Goal: Task Accomplishment & Management: Use online tool/utility

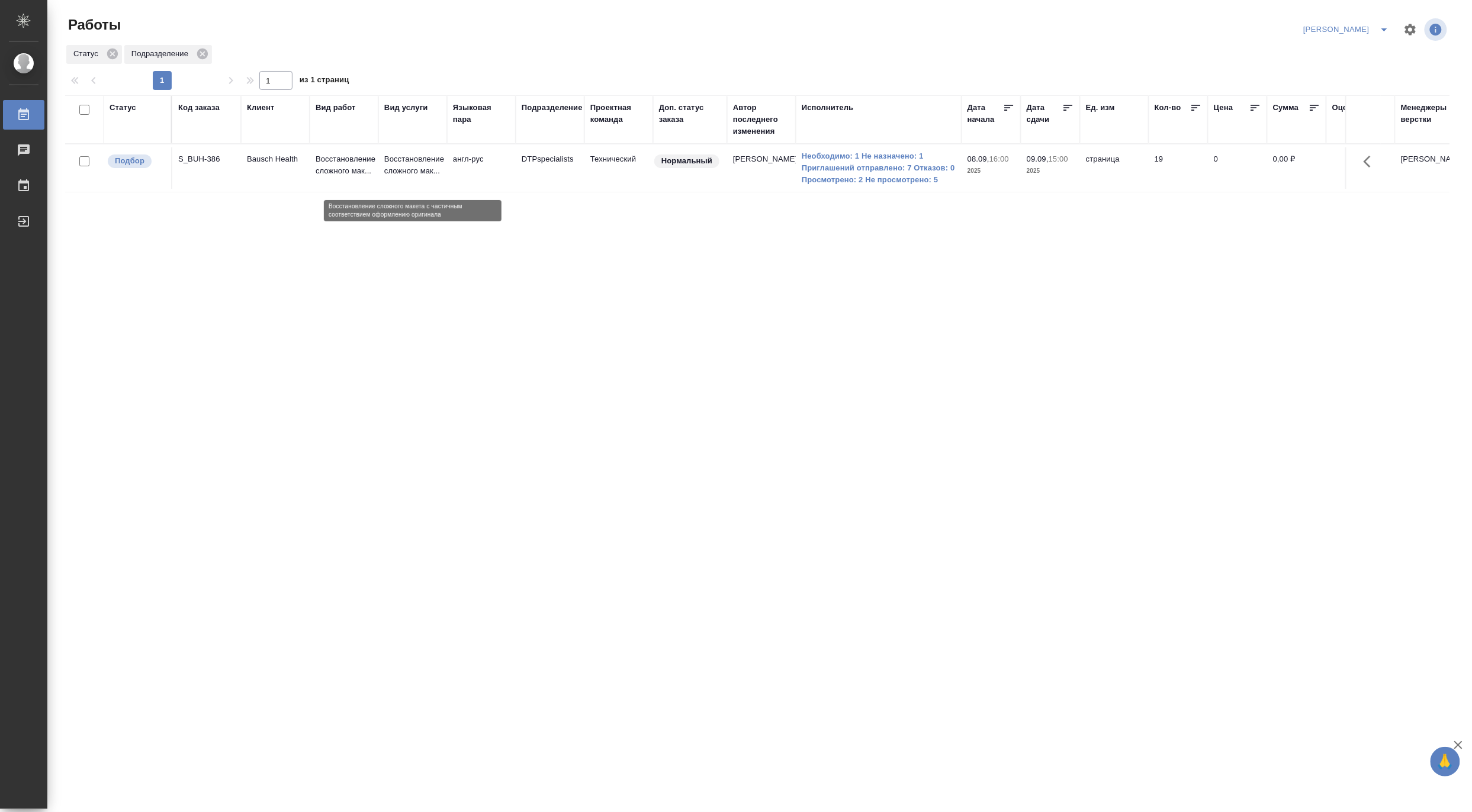
click at [389, 176] on p "Восстановление сложного мак..." at bounding box center [413, 165] width 57 height 23
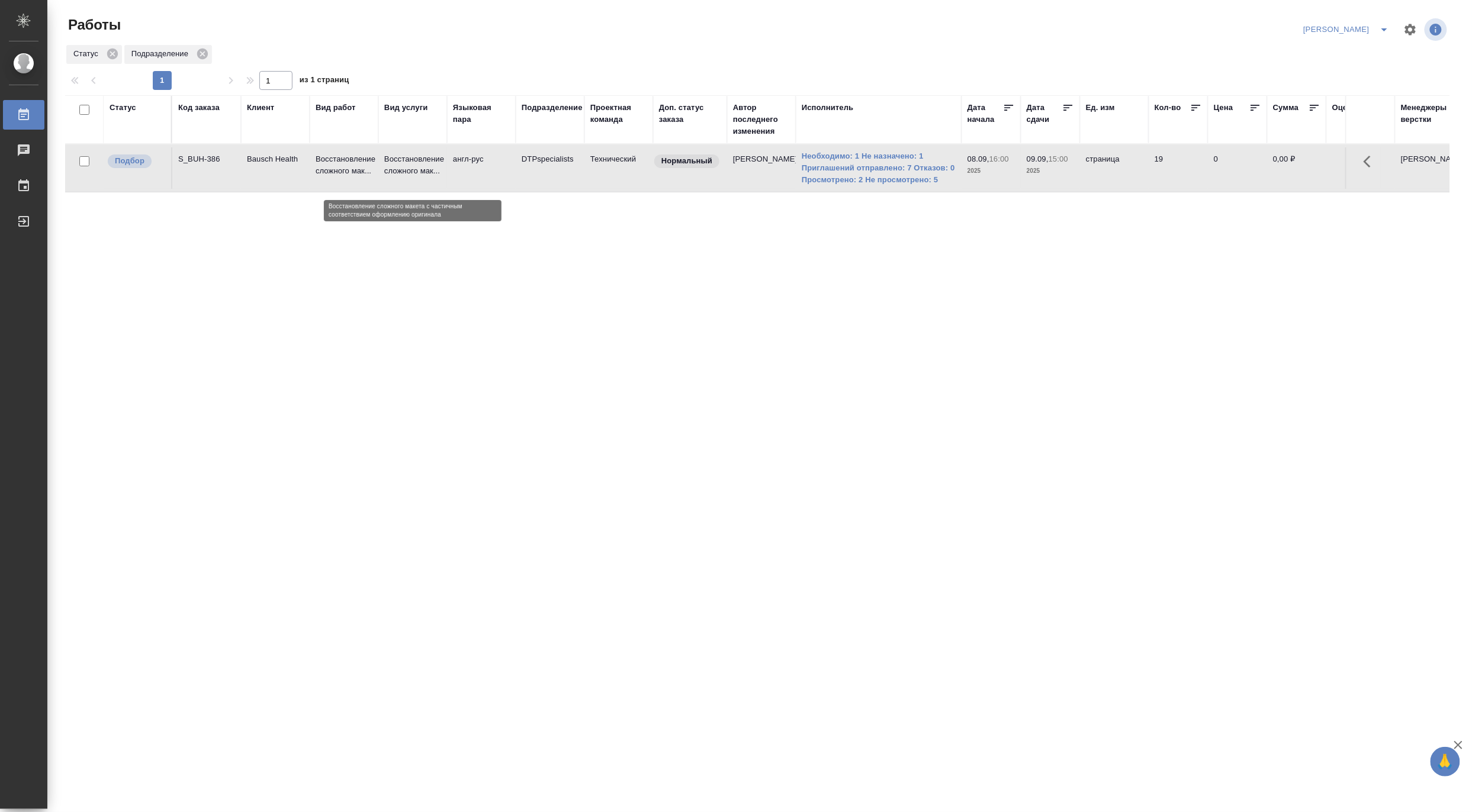
click at [389, 176] on p "Восстановление сложного мак..." at bounding box center [413, 165] width 57 height 23
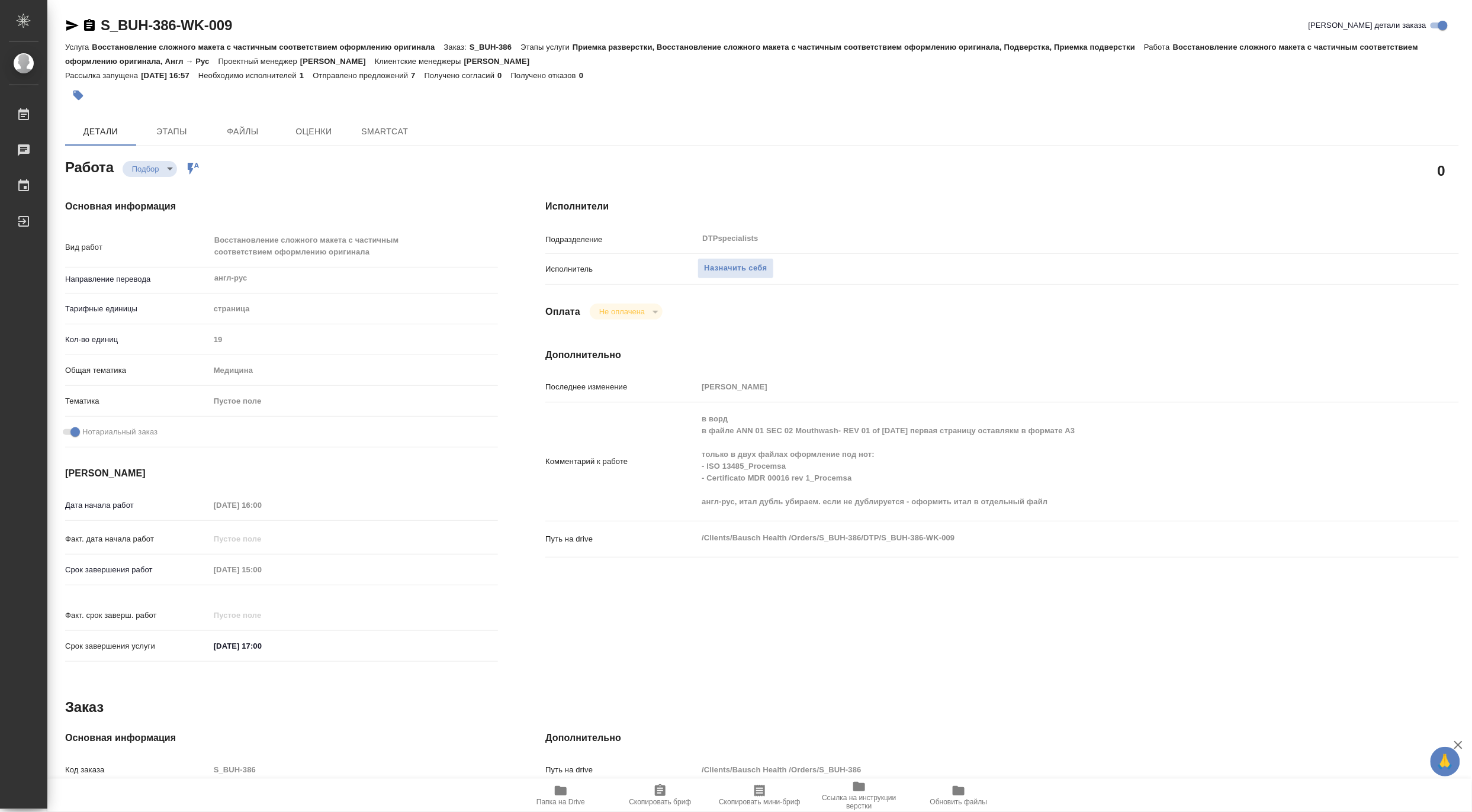
type textarea "x"
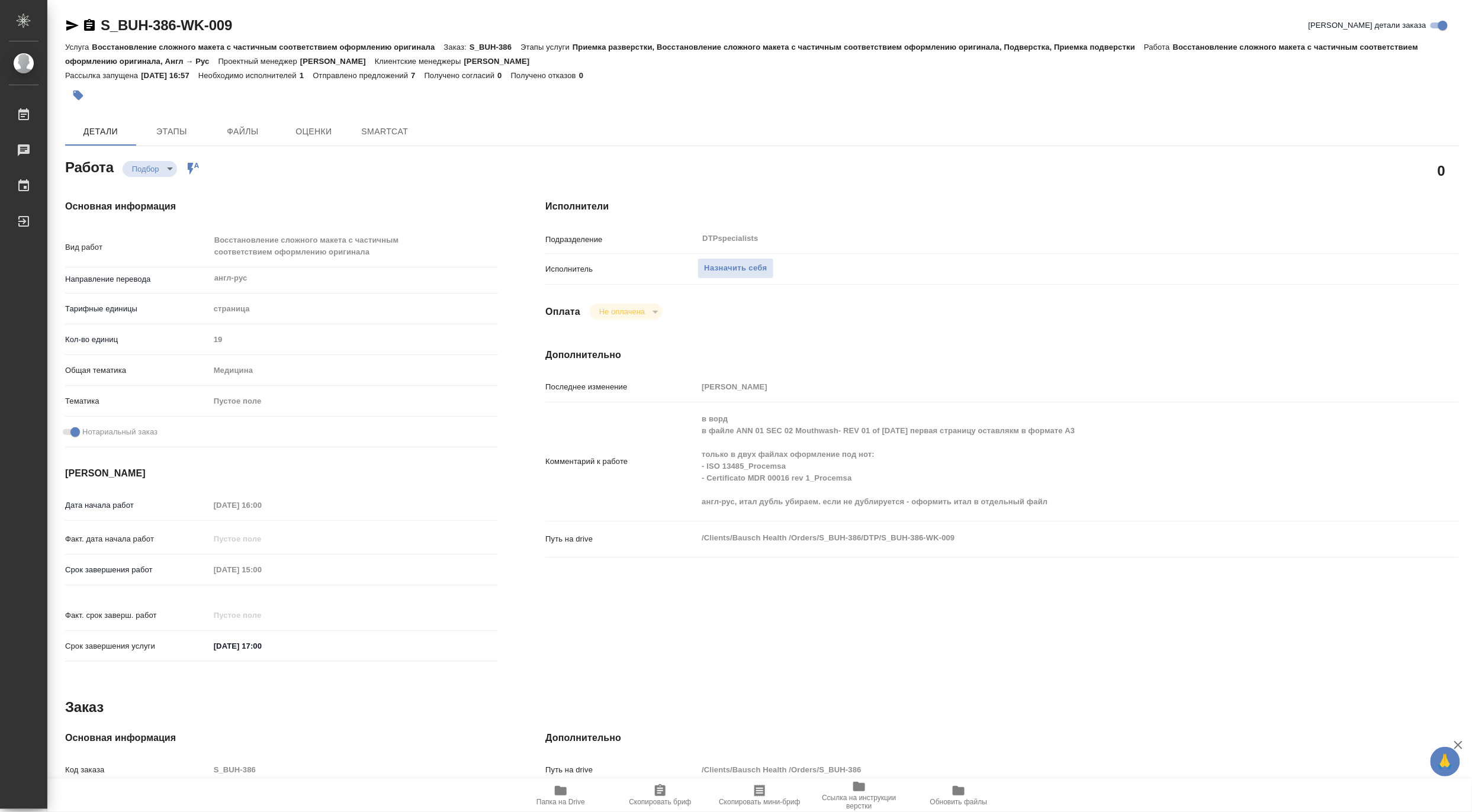
type textarea "x"
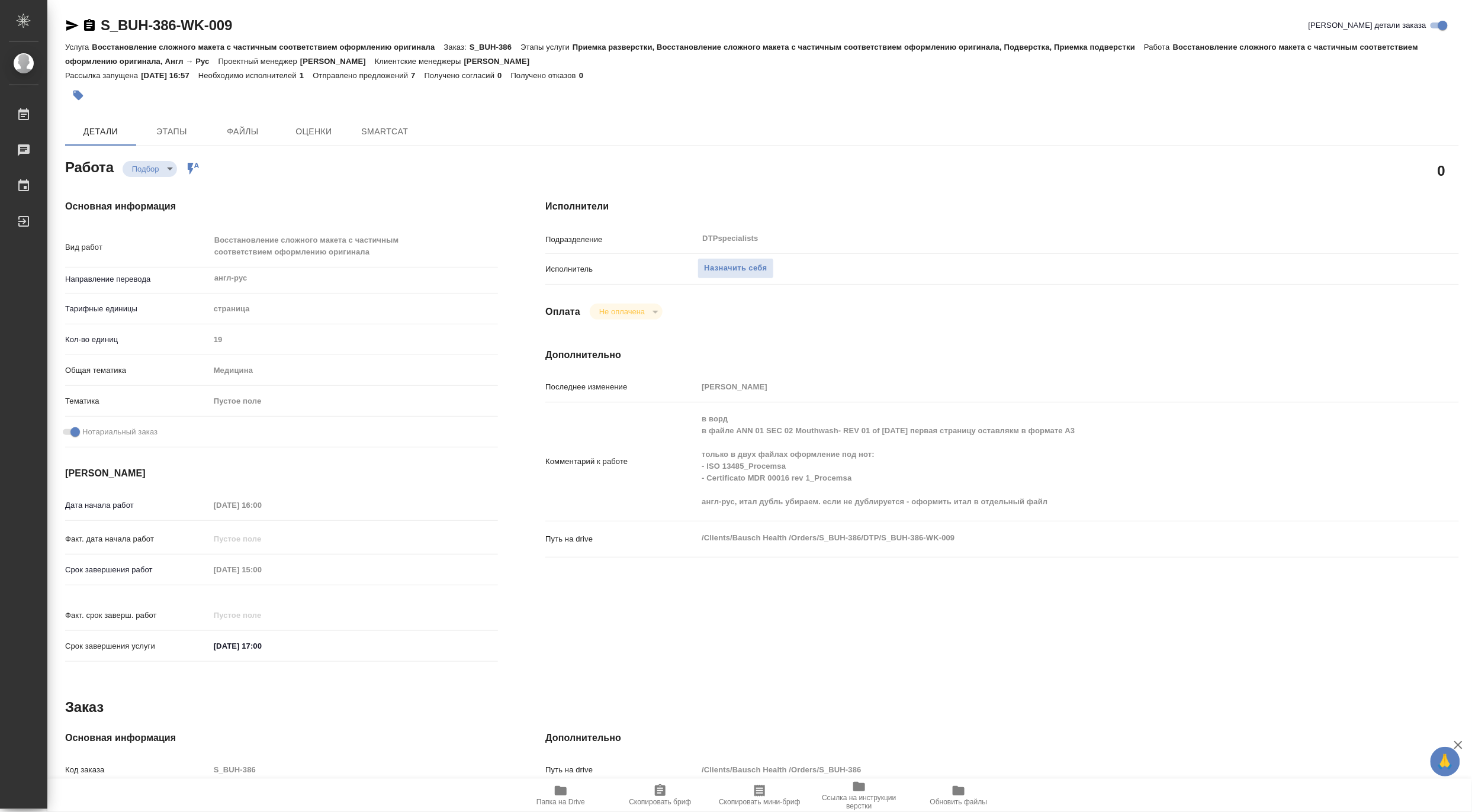
type textarea "x"
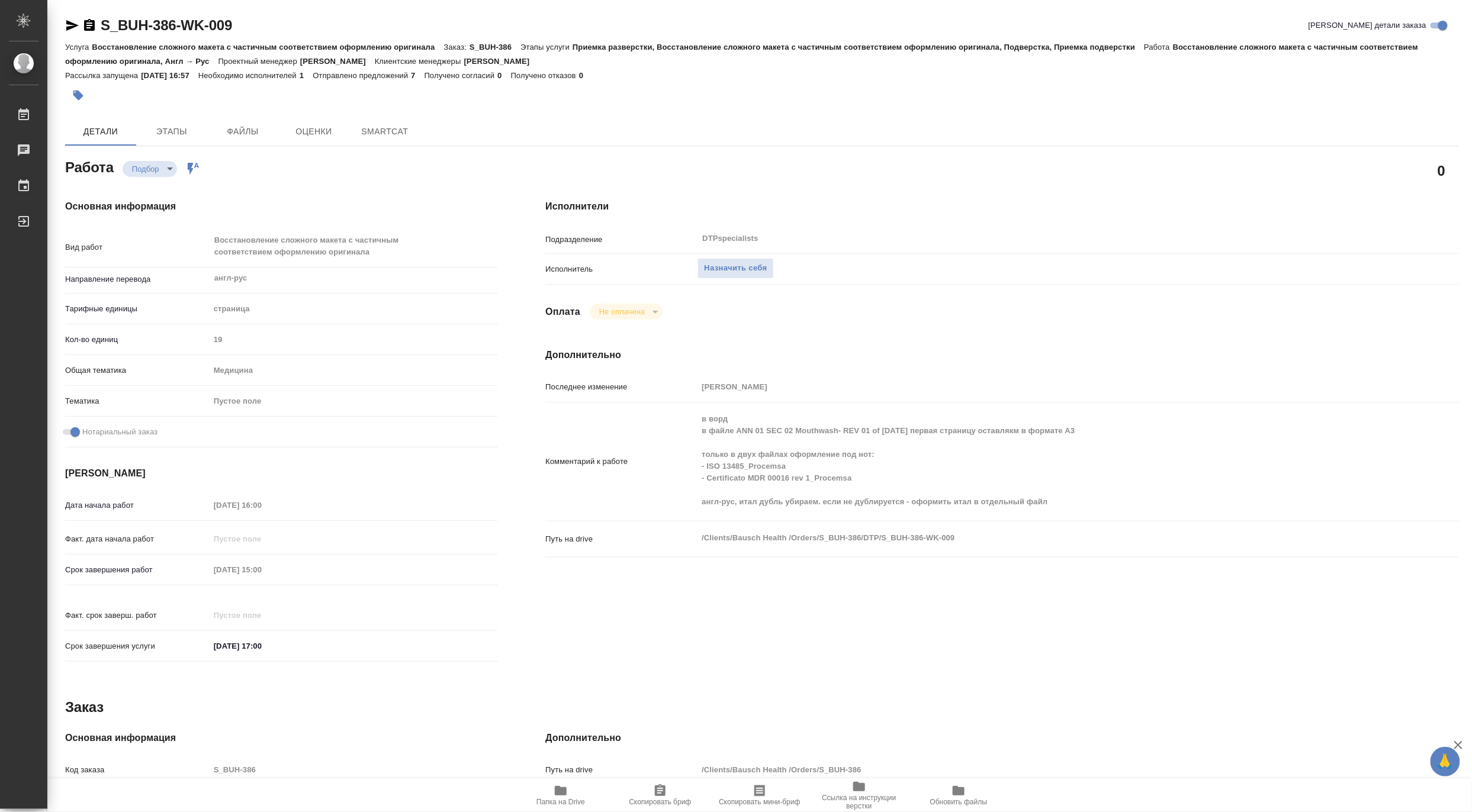
type textarea "x"
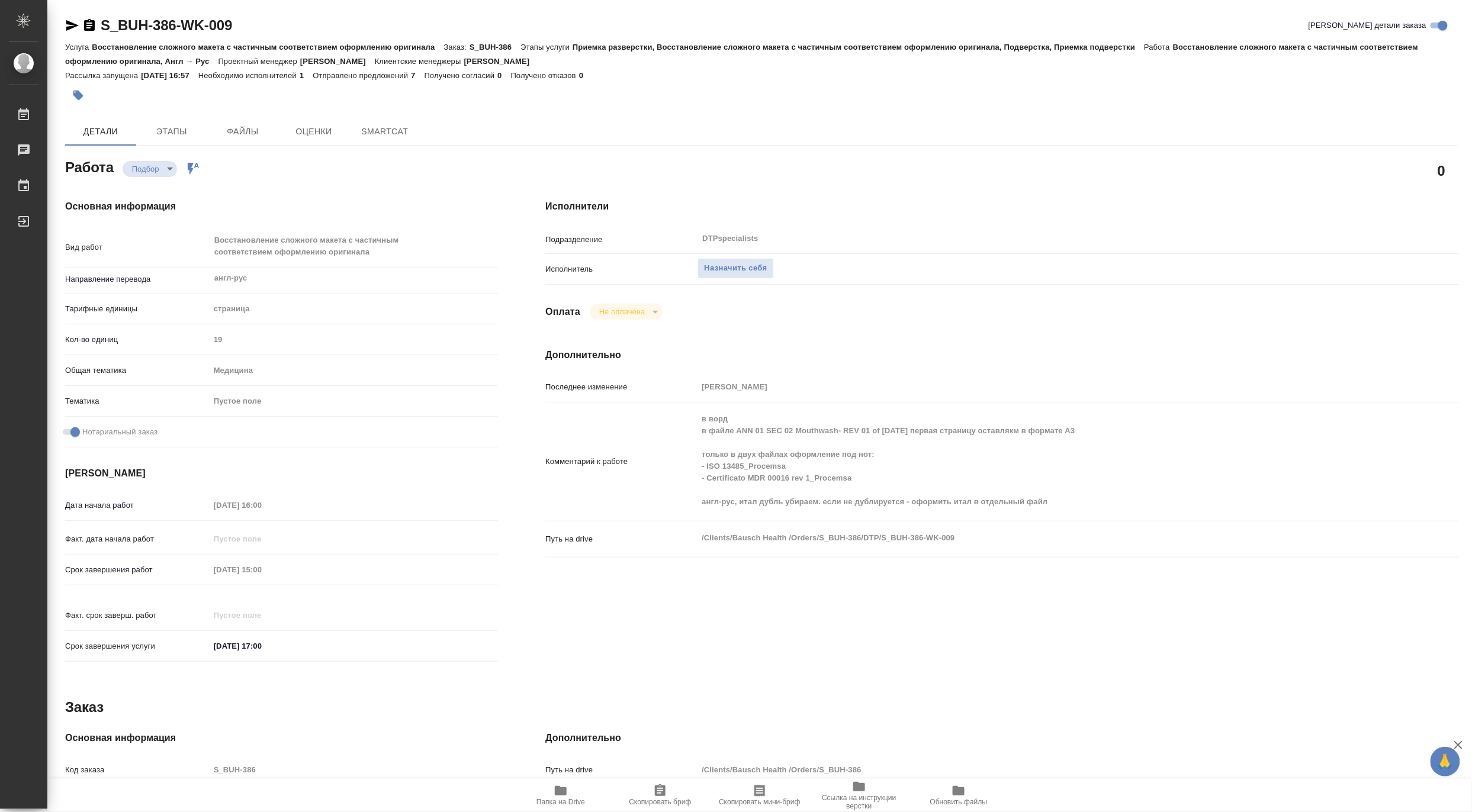
type textarea "x"
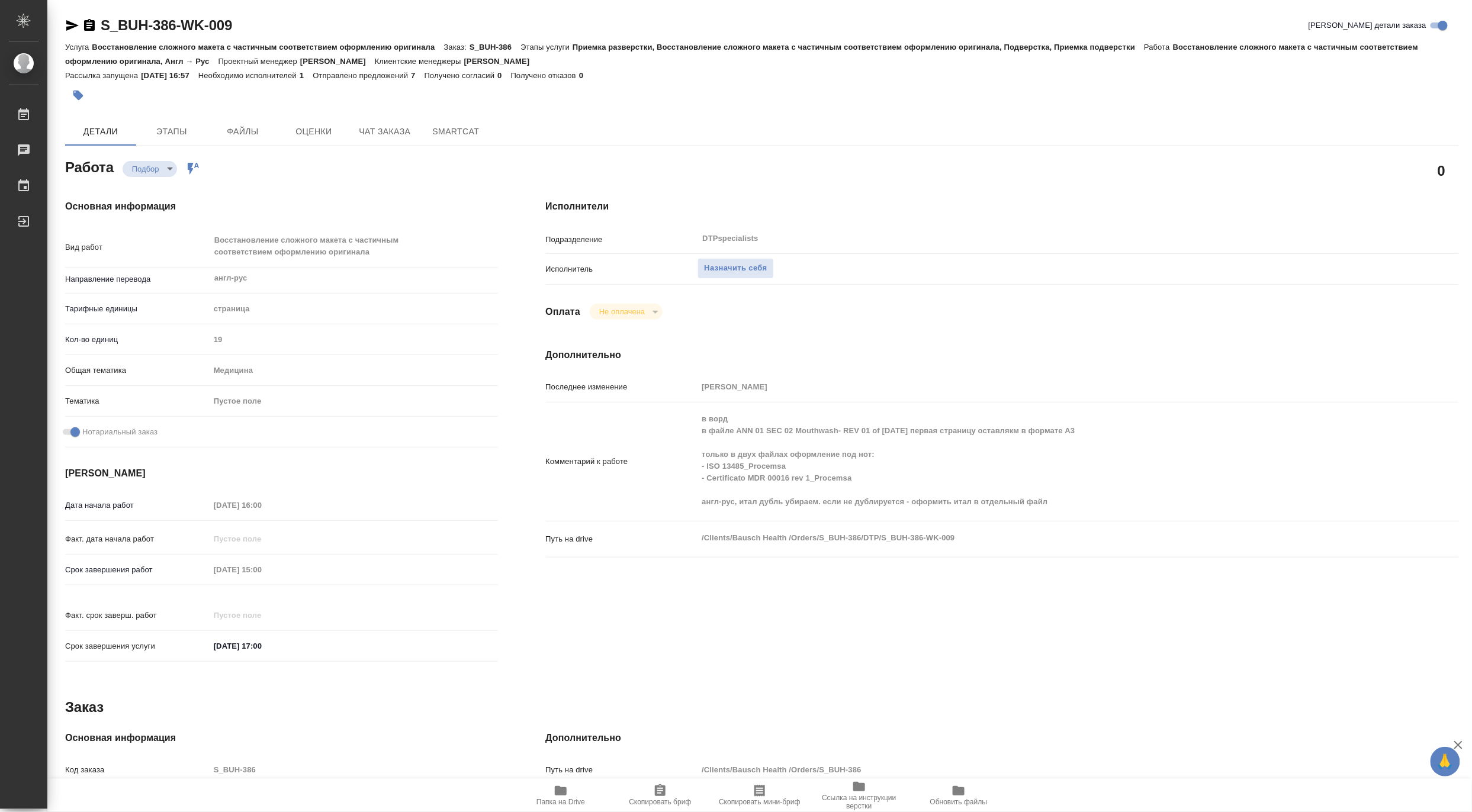
type textarea "x"
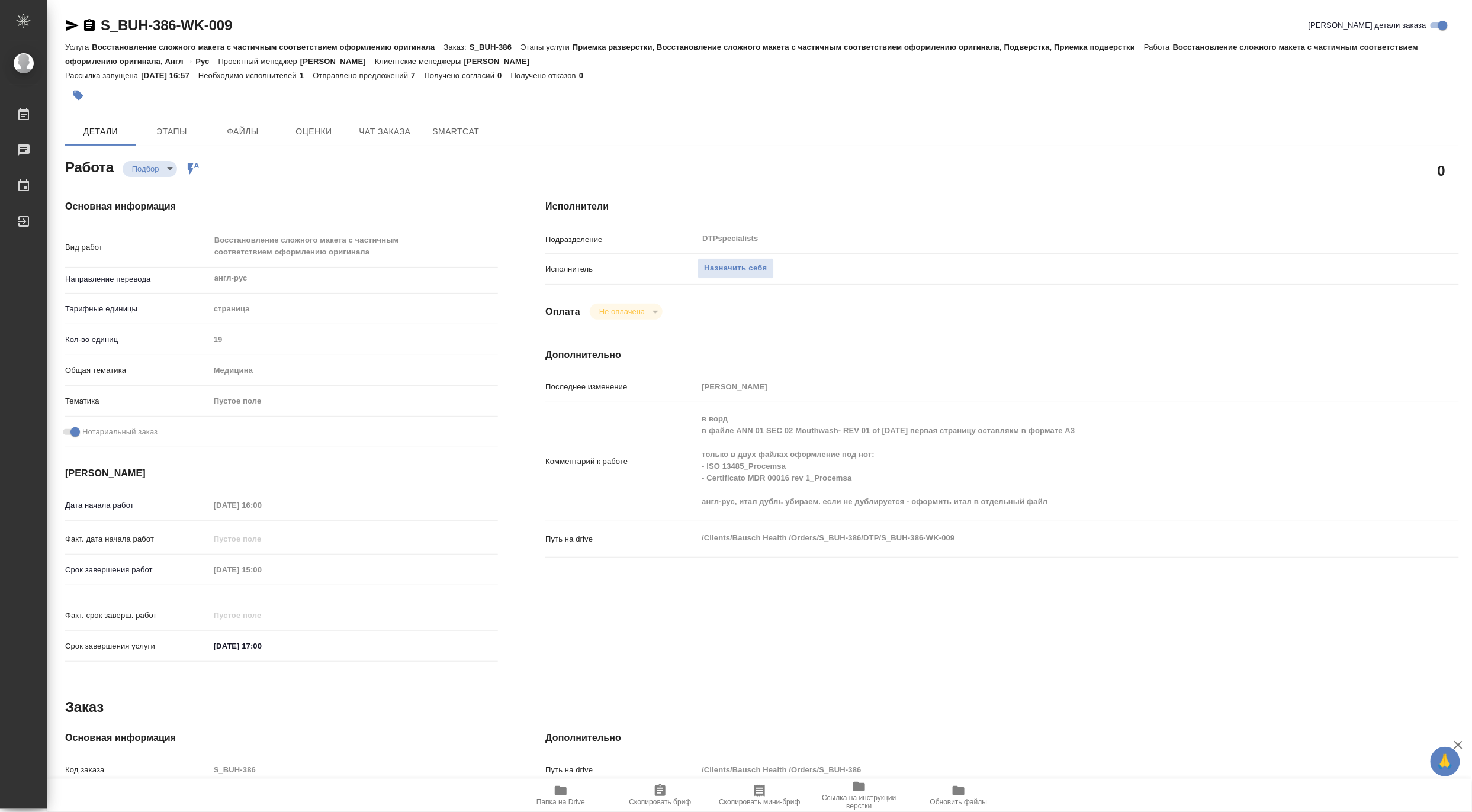
type textarea "x"
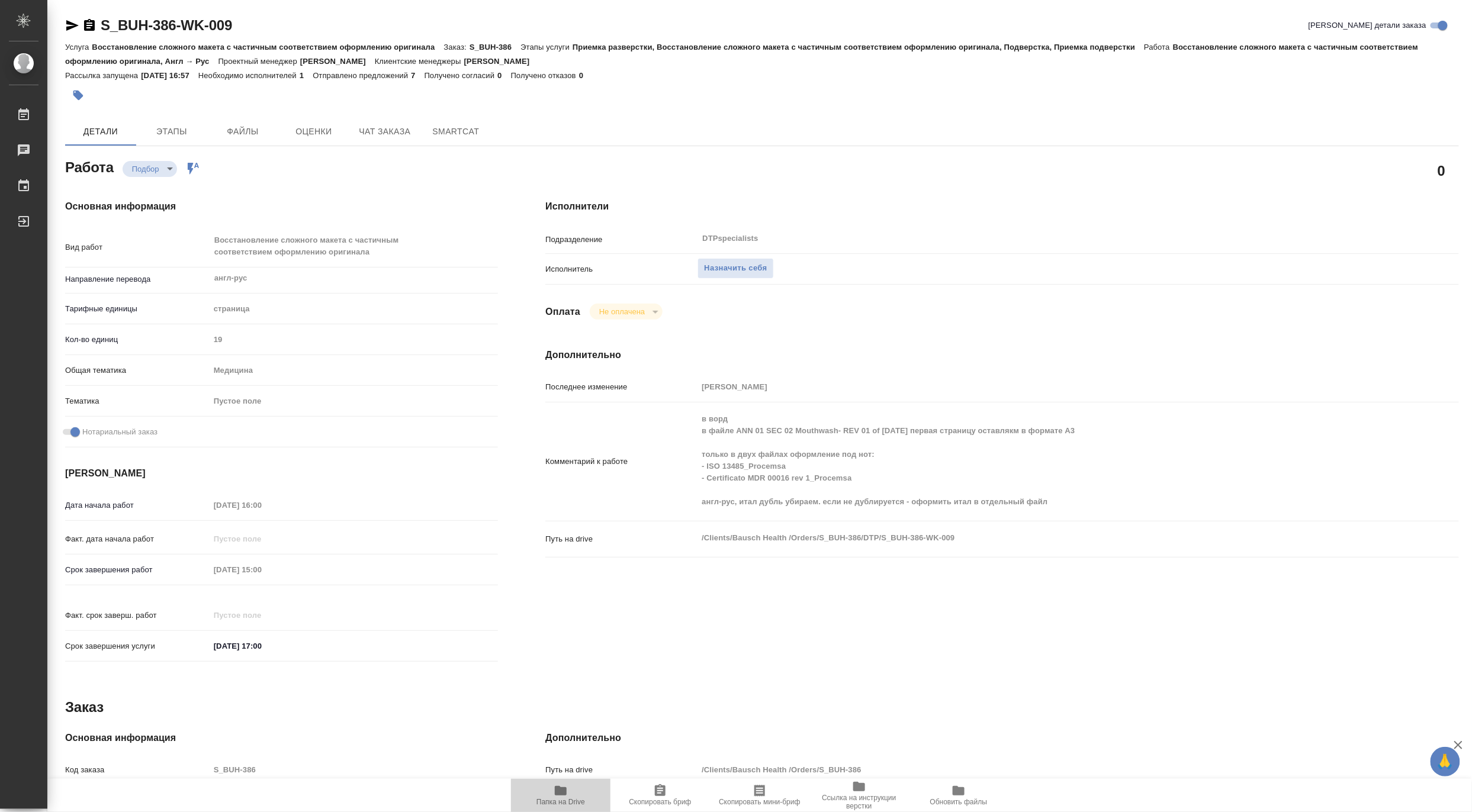
click at [560, 799] on span "Папка на Drive" at bounding box center [560, 802] width 49 height 8
